Goal: Find specific page/section: Find specific page/section

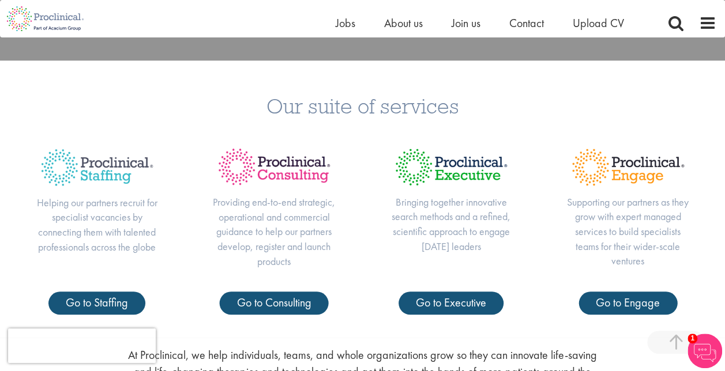
scroll to position [349, 0]
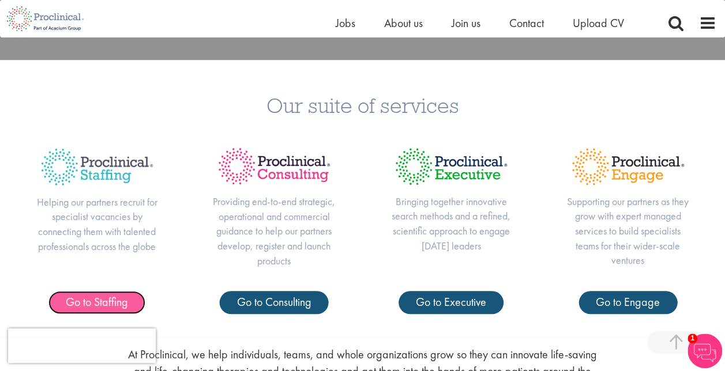
click at [114, 303] on span "Go to Staffing" at bounding box center [97, 302] width 62 height 15
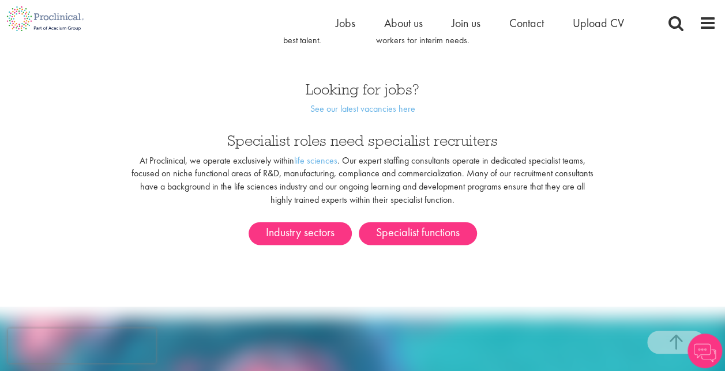
scroll to position [624, 0]
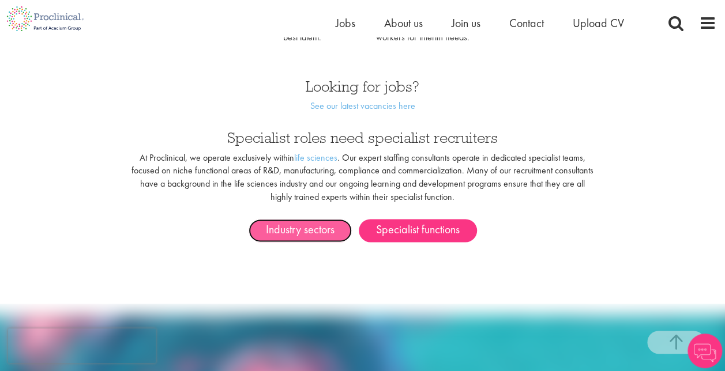
click at [316, 219] on link "Industry sectors" at bounding box center [299, 230] width 103 height 23
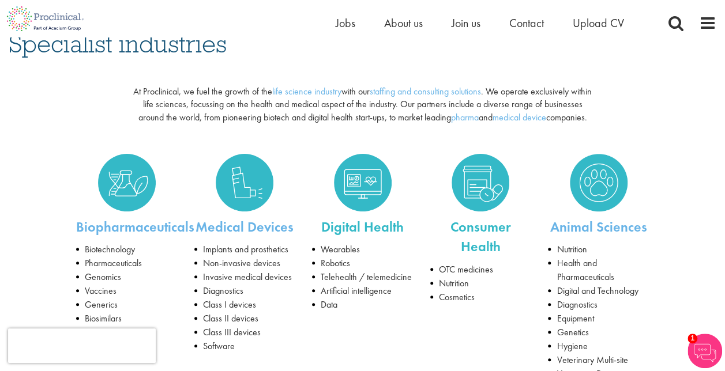
scroll to position [86, 0]
